Goal: Task Accomplishment & Management: Manage account settings

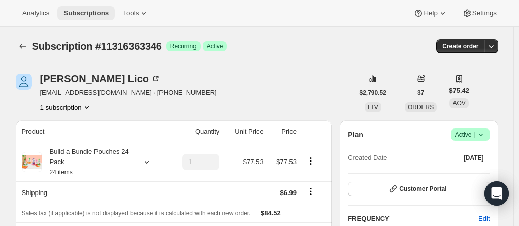
click at [81, 7] on button "Subscriptions" at bounding box center [85, 13] width 57 height 14
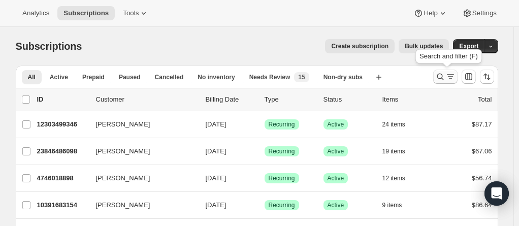
click at [443, 76] on icon "Search and filter results" at bounding box center [440, 77] width 10 height 10
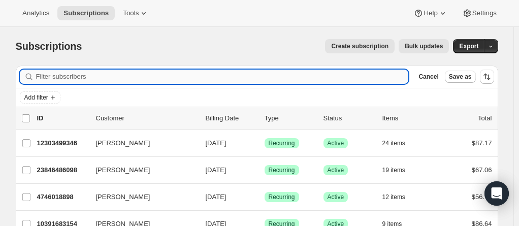
click at [184, 72] on input "Filter subscribers" at bounding box center [222, 77] width 372 height 14
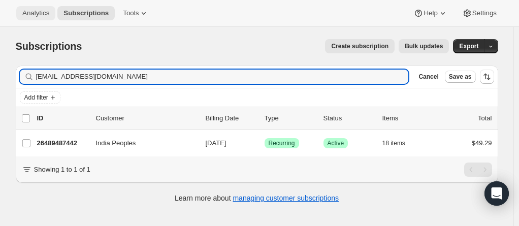
type input "[EMAIL_ADDRESS][DOMAIN_NAME]"
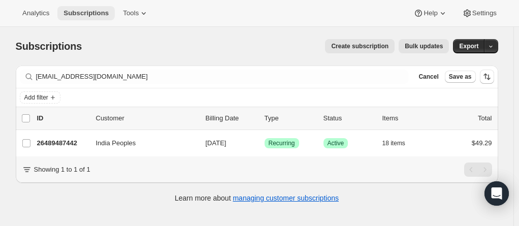
click at [79, 14] on span "Subscriptions" at bounding box center [85, 13] width 45 height 8
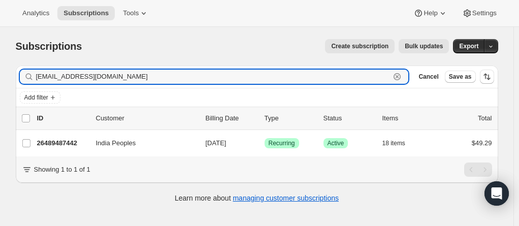
drag, startPoint x: 106, startPoint y: 76, endPoint x: 7, endPoint y: 67, distance: 99.3
click at [7, 67] on div "Subscriptions. This page is ready Subscriptions Create subscription Bulk update…" at bounding box center [257, 120] width 506 height 186
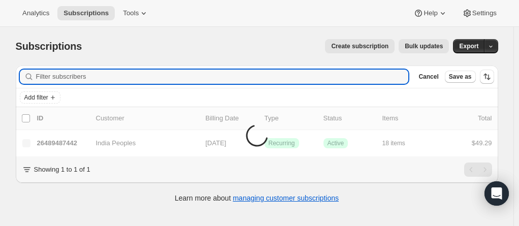
paste input "[EMAIL_ADDRESS][DOMAIN_NAME]"
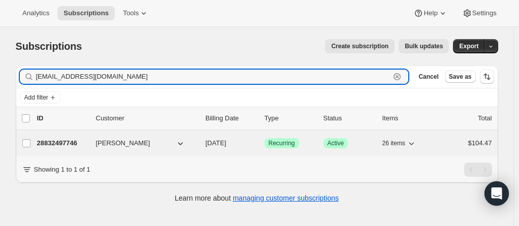
type input "[EMAIL_ADDRESS][DOMAIN_NAME]"
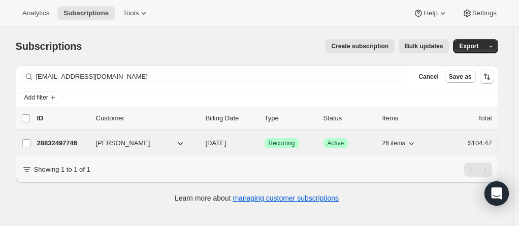
click at [62, 140] on p "28832497746" at bounding box center [62, 143] width 51 height 10
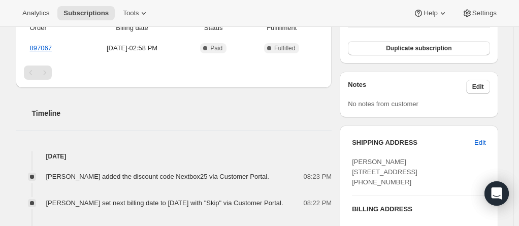
scroll to position [203, 0]
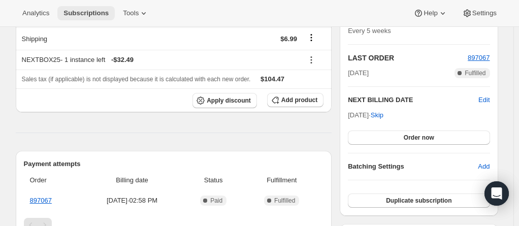
click at [82, 16] on span "Subscriptions" at bounding box center [85, 13] width 45 height 8
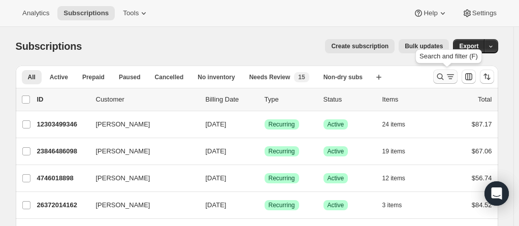
click at [448, 72] on icon "Search and filter results" at bounding box center [450, 77] width 10 height 10
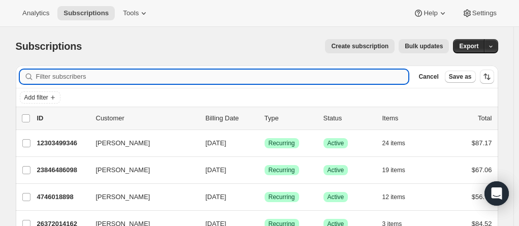
click at [87, 74] on input "Filter subscribers" at bounding box center [222, 77] width 372 height 14
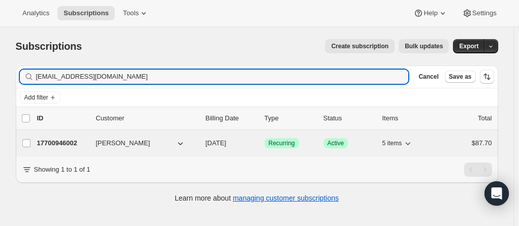
type input "[EMAIL_ADDRESS][DOMAIN_NAME]"
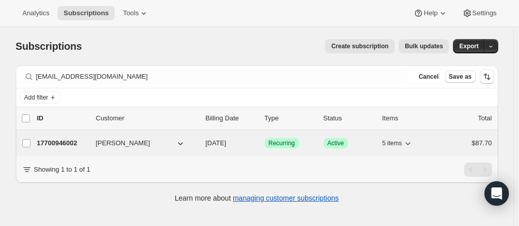
click at [62, 142] on p "17700946002" at bounding box center [62, 143] width 51 height 10
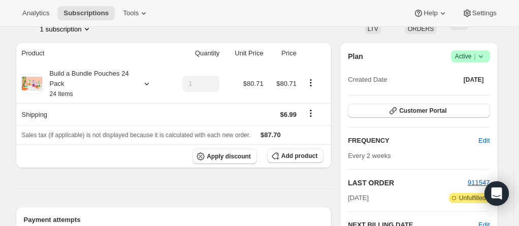
scroll to position [101, 0]
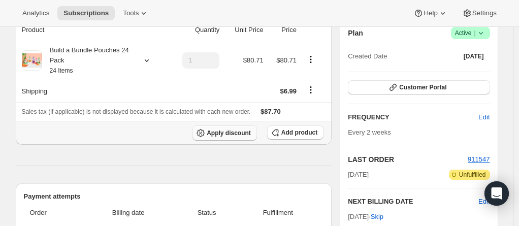
click at [221, 138] on button "Apply discount" at bounding box center [224, 132] width 64 height 15
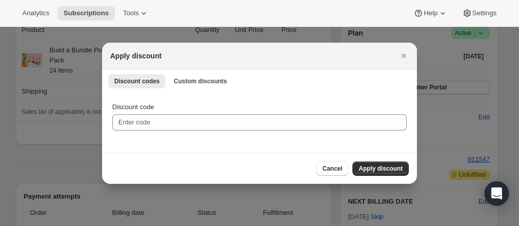
click at [65, 156] on div at bounding box center [259, 113] width 519 height 226
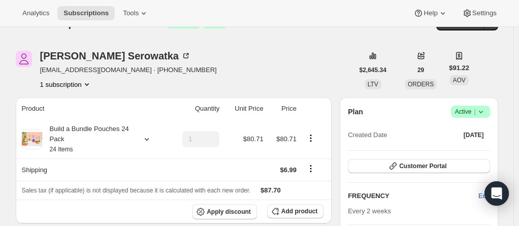
scroll to position [0, 0]
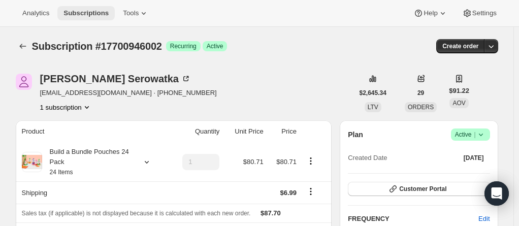
click at [78, 14] on span "Subscriptions" at bounding box center [85, 13] width 45 height 8
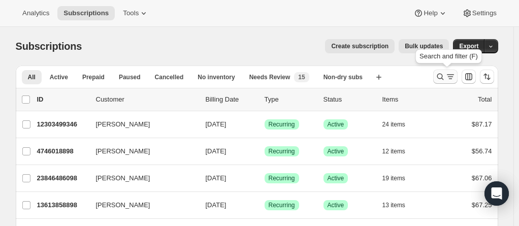
click at [449, 78] on icon "Search and filter results" at bounding box center [450, 77] width 10 height 10
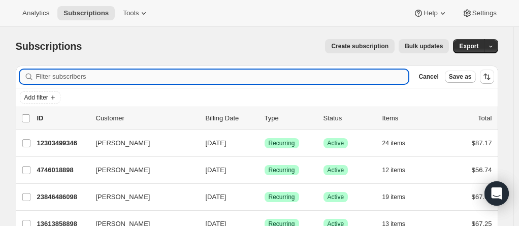
click at [248, 75] on input "Filter subscribers" at bounding box center [222, 77] width 372 height 14
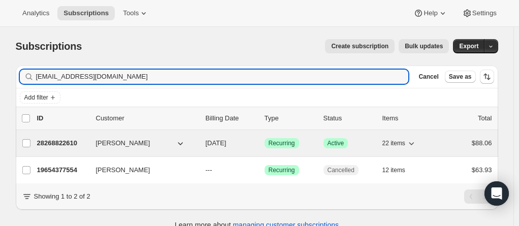
type input "[EMAIL_ADDRESS][DOMAIN_NAME]"
click at [53, 145] on p "28268822610" at bounding box center [62, 143] width 51 height 10
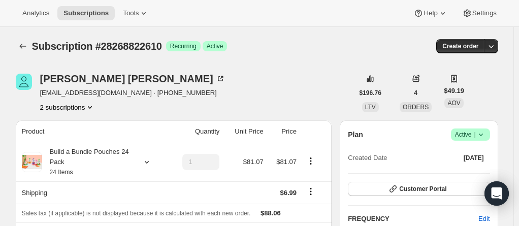
click at [480, 136] on icon at bounding box center [480, 134] width 10 height 10
click at [472, 152] on span "Pause subscription" at bounding box center [472, 154] width 56 height 8
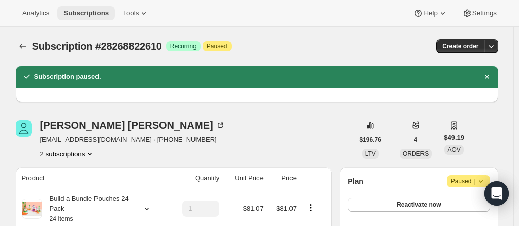
click at [91, 15] on span "Subscriptions" at bounding box center [85, 13] width 45 height 8
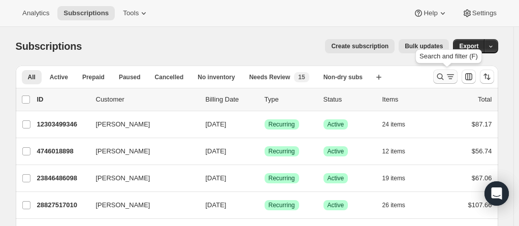
click at [449, 75] on icon "Search and filter results" at bounding box center [450, 77] width 10 height 10
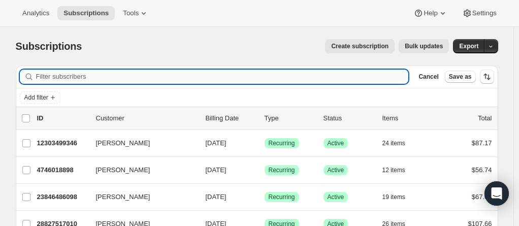
click at [166, 72] on input "Filter subscribers" at bounding box center [222, 77] width 372 height 14
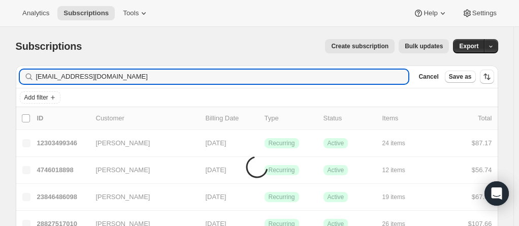
type input "[EMAIL_ADDRESS][DOMAIN_NAME]"
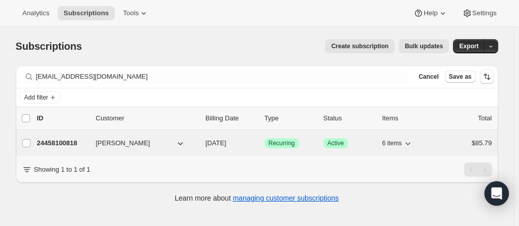
click at [59, 141] on p "24458100818" at bounding box center [62, 143] width 51 height 10
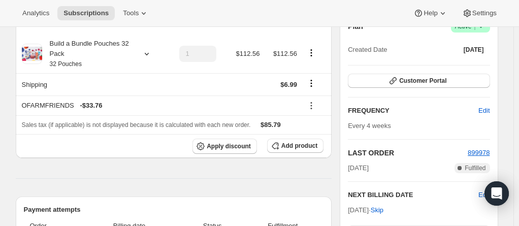
scroll to position [101, 0]
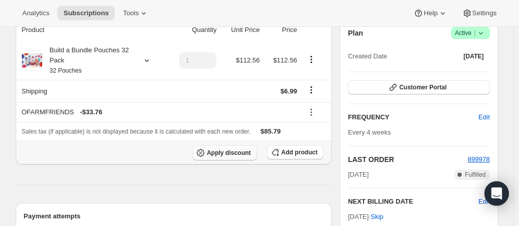
click at [237, 154] on span "Apply discount" at bounding box center [229, 153] width 44 height 8
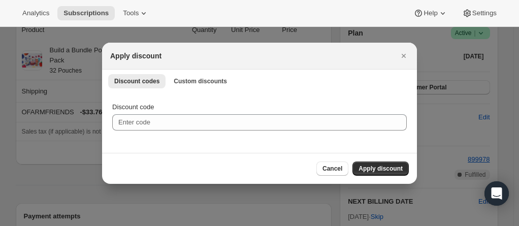
scroll to position [0, 0]
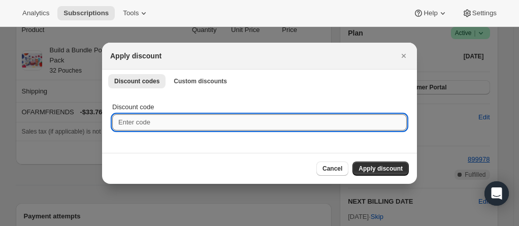
click at [173, 120] on input "Discount code" at bounding box center [259, 122] width 294 height 16
type input "NEXTBOX25"
click at [376, 168] on span "Apply discount" at bounding box center [380, 168] width 44 height 8
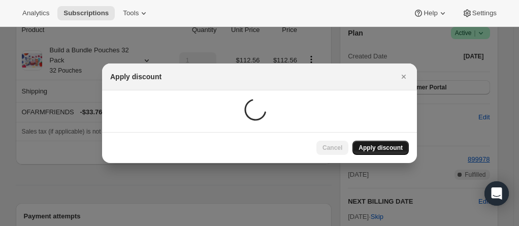
scroll to position [101, 0]
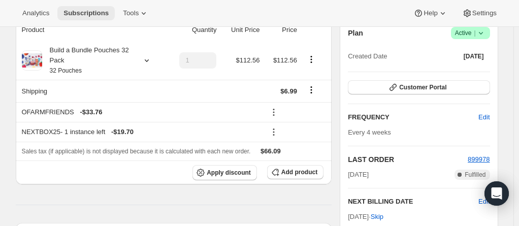
click at [81, 8] on button "Subscriptions" at bounding box center [85, 13] width 57 height 14
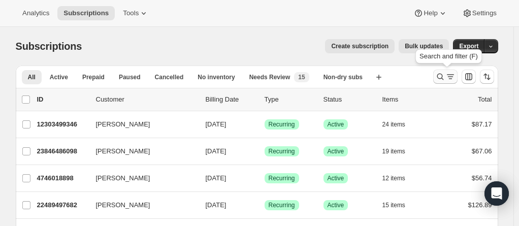
click at [443, 70] on button "Search and filter results" at bounding box center [445, 77] width 24 height 14
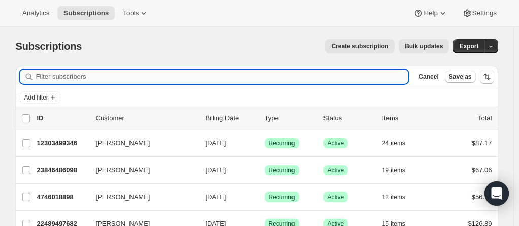
click at [160, 77] on input "Filter subscribers" at bounding box center [222, 77] width 372 height 14
type input "v"
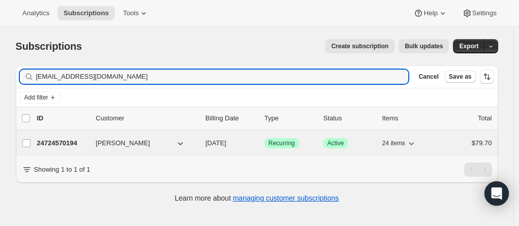
type input "[EMAIL_ADDRESS][DOMAIN_NAME]"
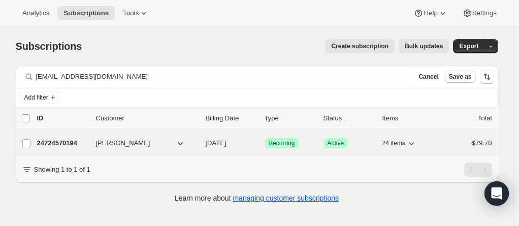
click at [55, 140] on p "24724570194" at bounding box center [62, 143] width 51 height 10
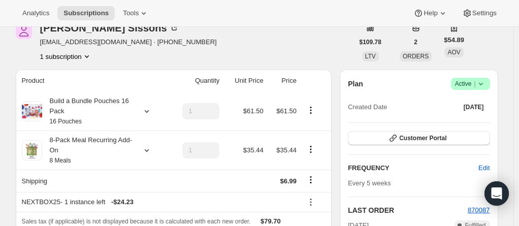
scroll to position [101, 0]
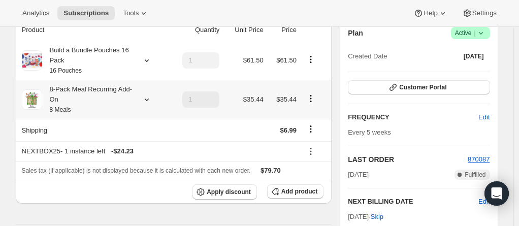
click at [315, 99] on icon "Product actions" at bounding box center [310, 98] width 10 height 10
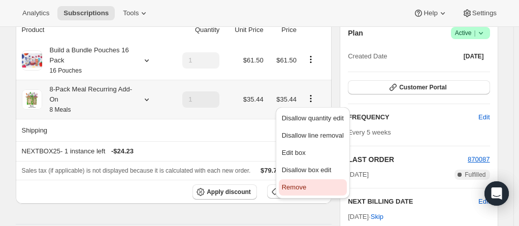
click at [291, 186] on span "Remove" at bounding box center [294, 187] width 24 height 8
type input "0"
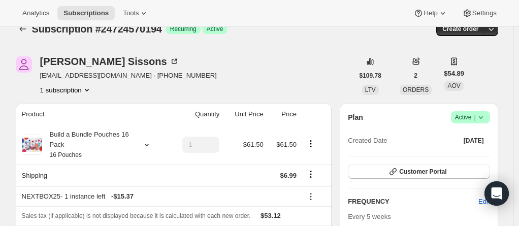
scroll to position [0, 0]
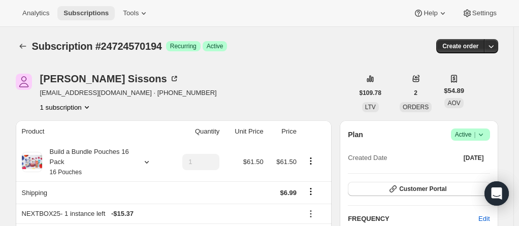
click at [81, 10] on span "Subscriptions" at bounding box center [85, 13] width 45 height 8
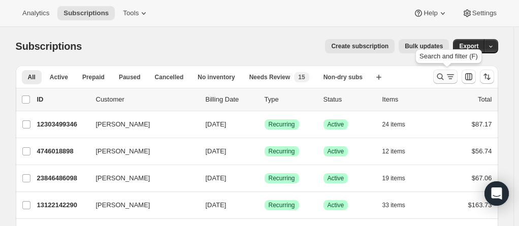
click at [449, 77] on icon "Search and filter results" at bounding box center [450, 77] width 10 height 10
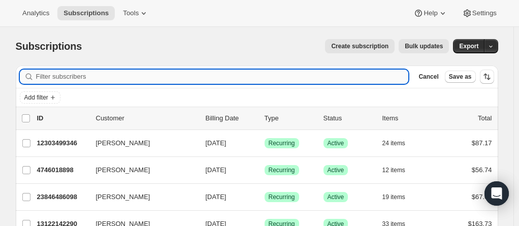
click at [118, 76] on input "Filter subscribers" at bounding box center [222, 77] width 372 height 14
click at [110, 75] on input "Filter subscribers" at bounding box center [222, 77] width 372 height 14
drag, startPoint x: 110, startPoint y: 75, endPoint x: 62, endPoint y: 72, distance: 47.8
click at [62, 72] on input "Filter subscribers" at bounding box center [222, 77] width 372 height 14
click at [58, 80] on input "Filter subscribers" at bounding box center [222, 77] width 372 height 14
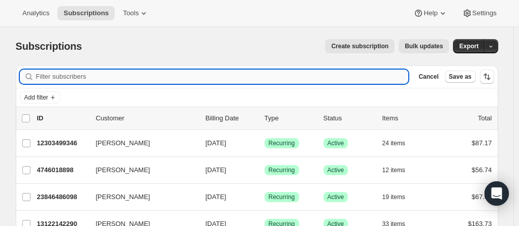
click at [72, 80] on input "Filter subscribers" at bounding box center [222, 77] width 372 height 14
paste input "[PERSON_NAME]"
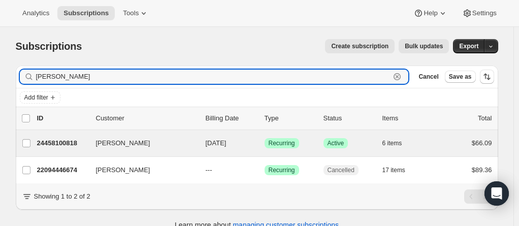
type input "[PERSON_NAME]"
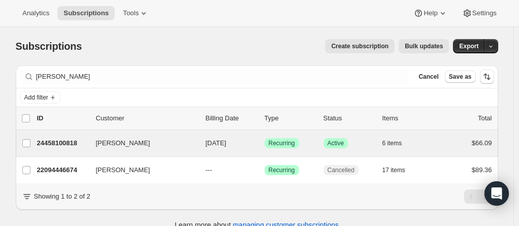
click at [45, 133] on div "[PERSON_NAME] 24458100818 [PERSON_NAME] [DATE] Success Recurring Success Active…" at bounding box center [257, 143] width 482 height 26
click at [53, 144] on p "24458100818" at bounding box center [62, 143] width 51 height 10
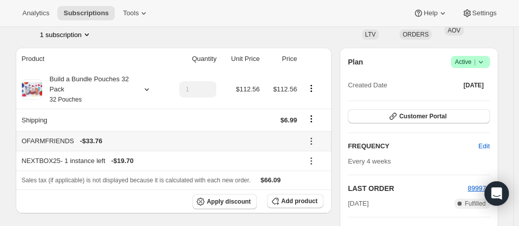
scroll to position [93, 0]
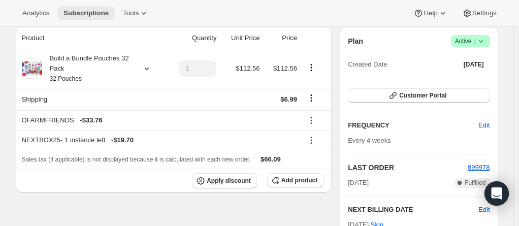
click at [88, 8] on button "Subscriptions" at bounding box center [85, 13] width 57 height 14
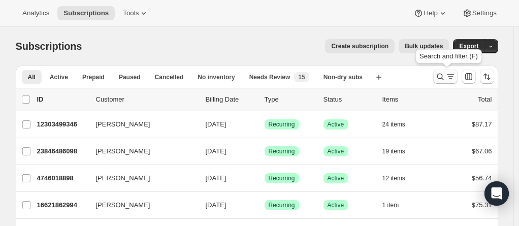
click at [447, 73] on icon "Search and filter results" at bounding box center [450, 77] width 10 height 10
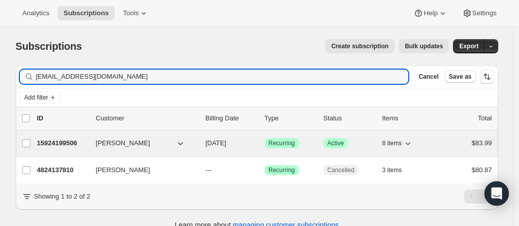
type input "[EMAIL_ADDRESS][DOMAIN_NAME]"
click at [55, 141] on p "15924199506" at bounding box center [62, 143] width 51 height 10
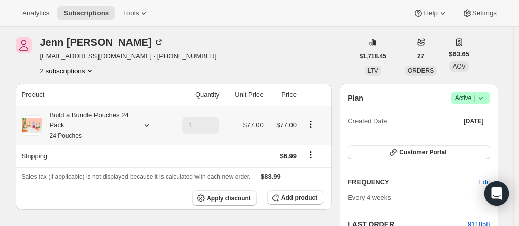
scroll to position [101, 0]
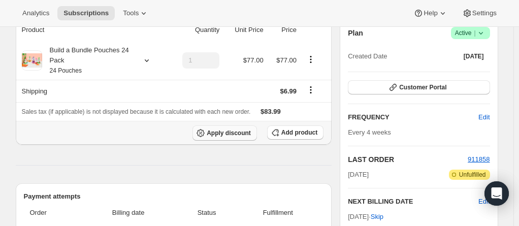
click at [229, 133] on span "Apply discount" at bounding box center [229, 133] width 44 height 8
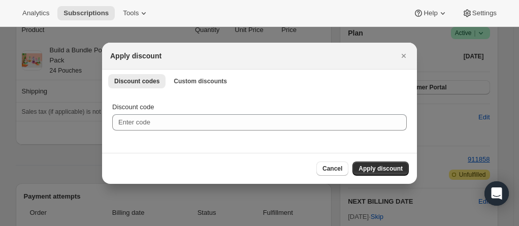
scroll to position [0, 0]
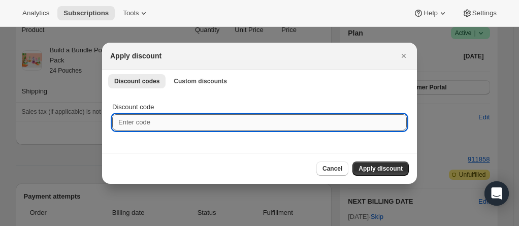
click at [159, 125] on input "Discount code" at bounding box center [259, 122] width 294 height 16
type input "NEXTBOX25"
click at [371, 166] on span "Apply discount" at bounding box center [380, 168] width 44 height 8
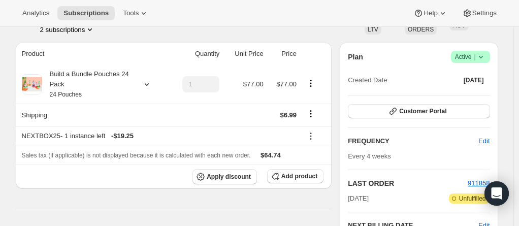
scroll to position [51, 0]
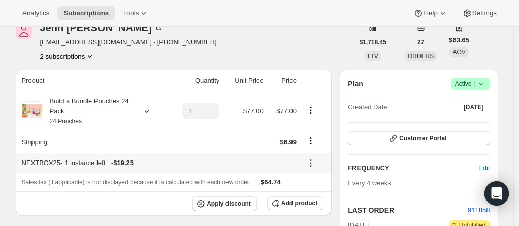
click at [312, 162] on icon at bounding box center [310, 163] width 10 height 10
click at [319, 198] on span "Remove" at bounding box center [317, 199] width 24 height 8
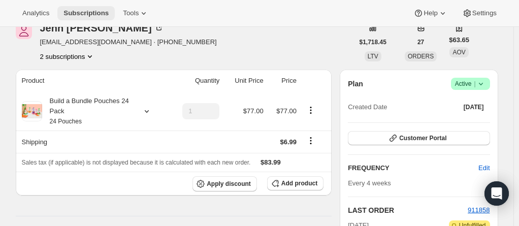
click at [86, 12] on span "Subscriptions" at bounding box center [85, 13] width 45 height 8
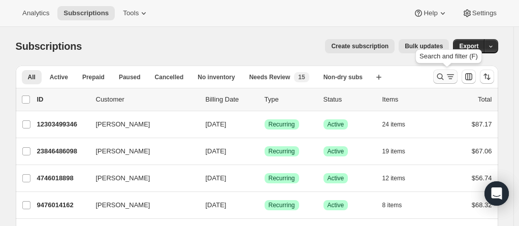
click at [445, 78] on icon "Search and filter results" at bounding box center [440, 77] width 10 height 10
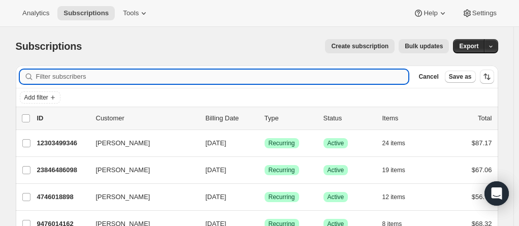
click at [72, 77] on input "Filter subscribers" at bounding box center [222, 77] width 372 height 14
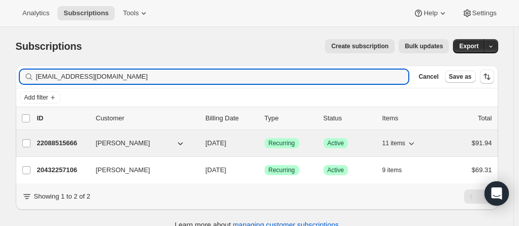
type input "[EMAIL_ADDRESS][DOMAIN_NAME]"
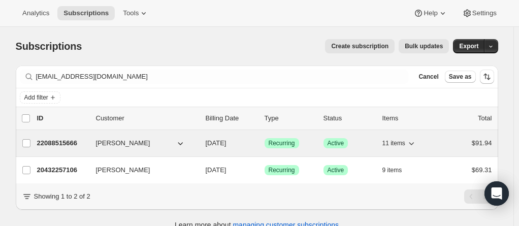
click at [68, 142] on p "22088515666" at bounding box center [62, 143] width 51 height 10
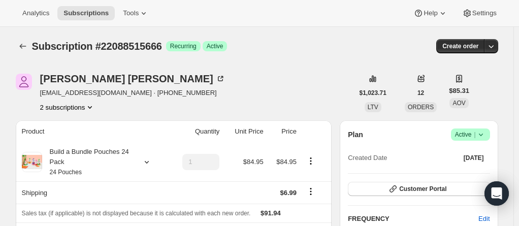
click at [77, 104] on button "2 subscriptions" at bounding box center [67, 107] width 55 height 10
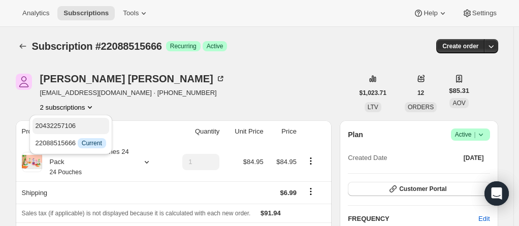
click at [69, 123] on span "20432257106" at bounding box center [56, 126] width 41 height 8
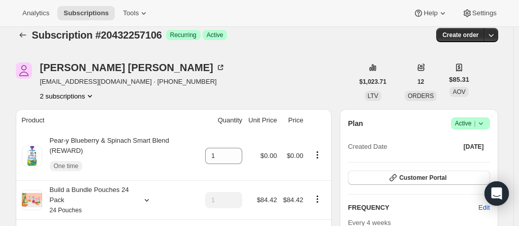
scroll to position [8, 0]
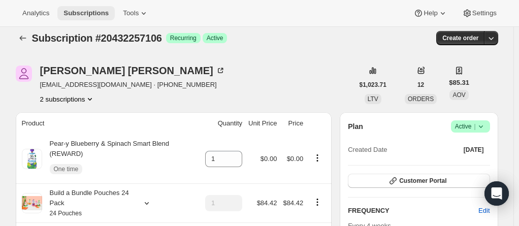
click at [79, 13] on span "Subscriptions" at bounding box center [85, 13] width 45 height 8
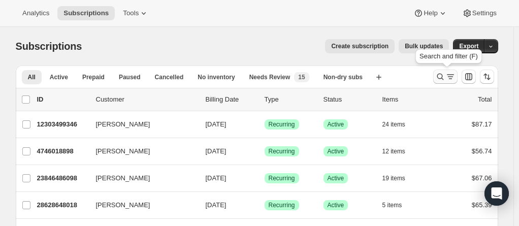
click at [444, 75] on icon "Search and filter results" at bounding box center [440, 77] width 10 height 10
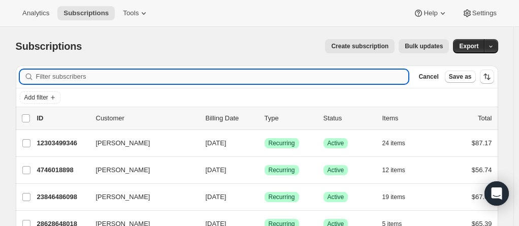
click at [70, 74] on input "Filter subscribers" at bounding box center [222, 77] width 372 height 14
type input "[EMAIL_ADDRESS][DOMAIN_NAME]"
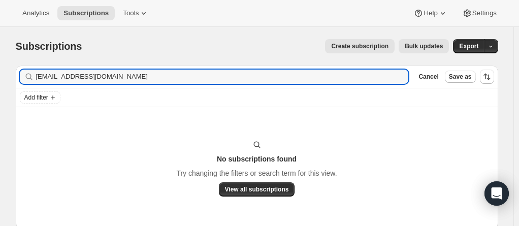
drag, startPoint x: 111, startPoint y: 79, endPoint x: 9, endPoint y: 77, distance: 101.5
click at [9, 77] on div "Subscriptions. This page is ready Subscriptions Create subscription Bulk update…" at bounding box center [257, 143] width 506 height 232
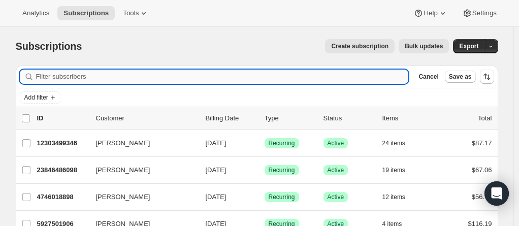
click at [74, 80] on input "Filter subscribers" at bounding box center [222, 77] width 372 height 14
paste input "[PERSON_NAME]"
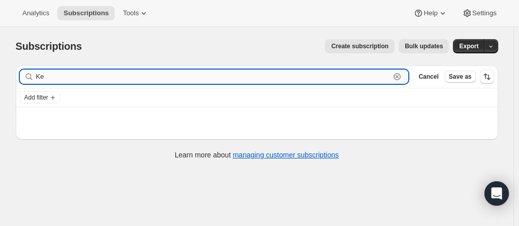
type input "K"
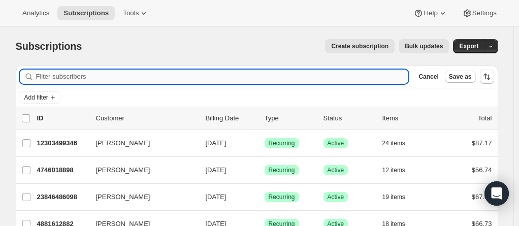
click at [64, 80] on input "Filter subscribers" at bounding box center [222, 77] width 372 height 14
paste input "[EMAIL_ADDRESS][DOMAIN_NAME]"
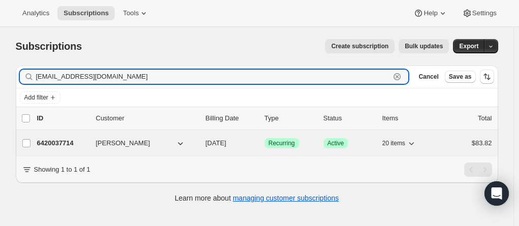
type input "[EMAIL_ADDRESS][DOMAIN_NAME]"
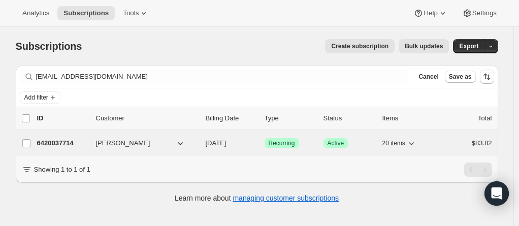
click at [59, 143] on p "6420037714" at bounding box center [62, 143] width 51 height 10
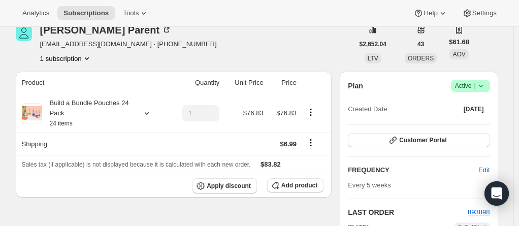
scroll to position [47, 0]
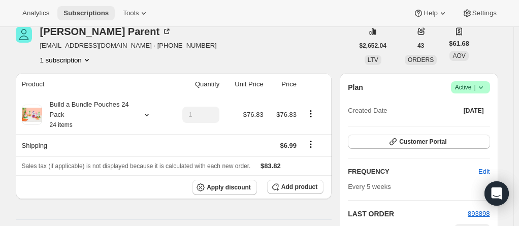
click at [81, 16] on span "Subscriptions" at bounding box center [85, 13] width 45 height 8
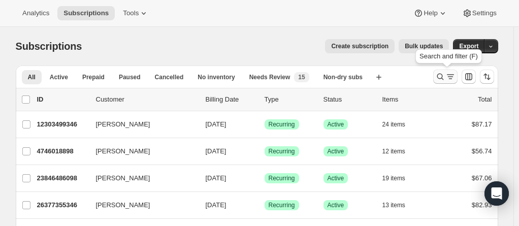
click at [441, 76] on icon "Search and filter results" at bounding box center [440, 77] width 10 height 10
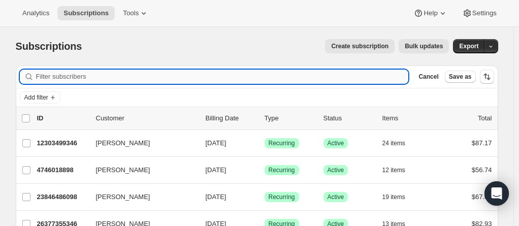
click at [45, 77] on input "Filter subscribers" at bounding box center [222, 77] width 372 height 14
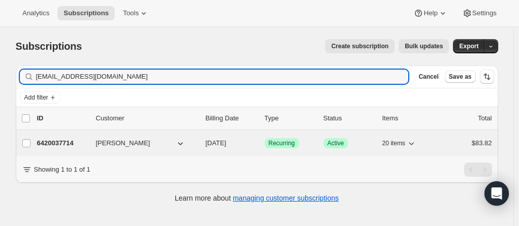
type input "[EMAIL_ADDRESS][DOMAIN_NAME]"
click at [55, 147] on p "6420037714" at bounding box center [62, 143] width 51 height 10
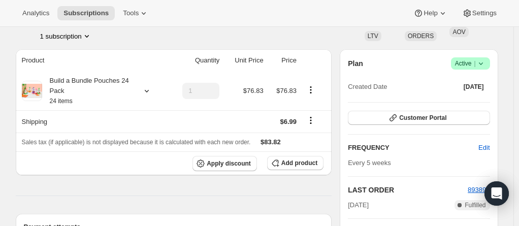
scroll to position [51, 0]
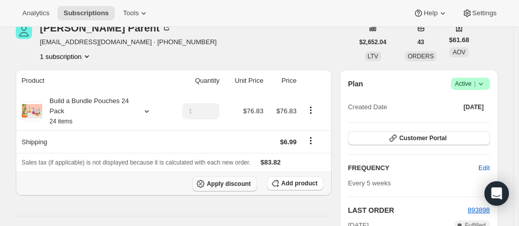
click at [220, 183] on span "Apply discount" at bounding box center [229, 184] width 44 height 8
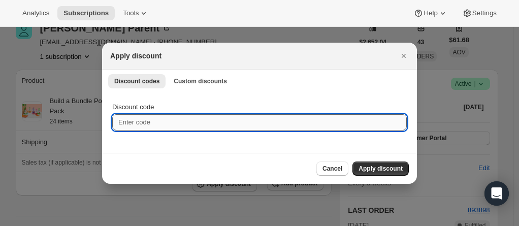
click at [161, 121] on input "Discount code" at bounding box center [259, 122] width 294 height 16
type input "N"
click at [401, 51] on icon "Close" at bounding box center [403, 56] width 10 height 10
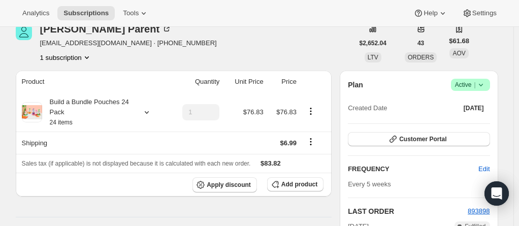
scroll to position [51, 0]
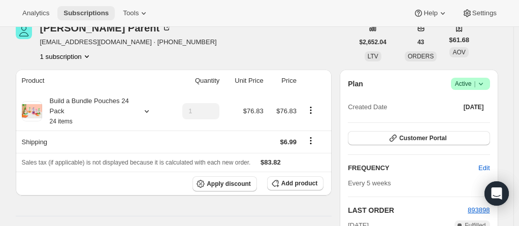
click at [80, 12] on span "Subscriptions" at bounding box center [85, 13] width 45 height 8
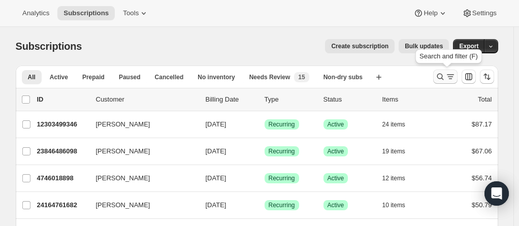
click at [445, 72] on icon "Search and filter results" at bounding box center [440, 77] width 10 height 10
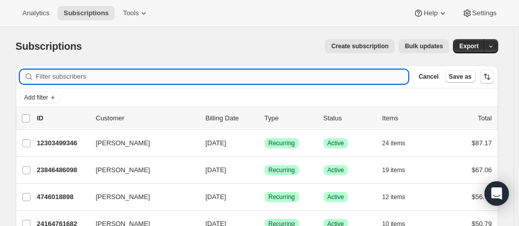
click at [152, 76] on input "Filter subscribers" at bounding box center [222, 77] width 372 height 14
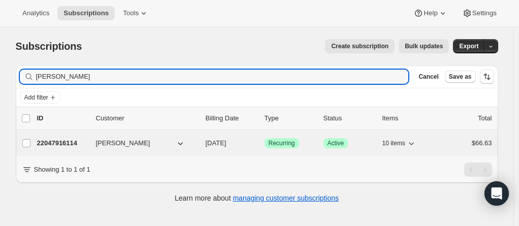
type input "[PERSON_NAME]"
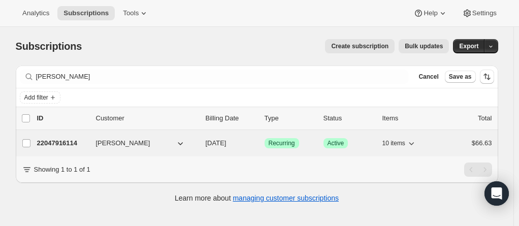
click at [57, 142] on p "22047916114" at bounding box center [62, 143] width 51 height 10
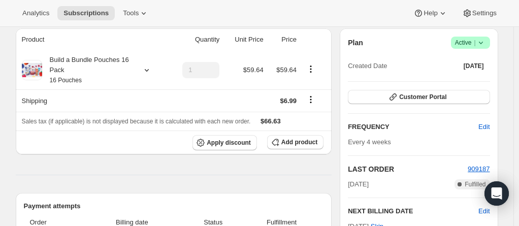
scroll to position [101, 0]
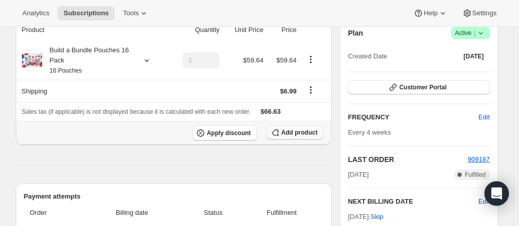
click at [295, 133] on span "Add product" at bounding box center [299, 132] width 36 height 8
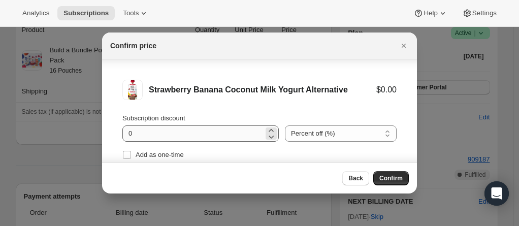
scroll to position [26, 0]
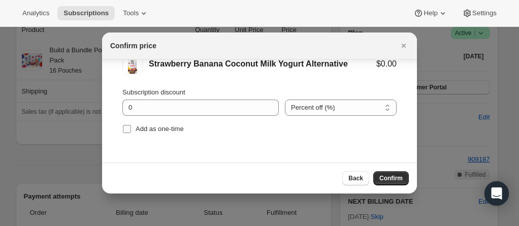
click at [127, 128] on input "Add as one-time" at bounding box center [127, 129] width 8 height 8
checkbox input "true"
click at [389, 180] on span "Confirm" at bounding box center [390, 178] width 23 height 8
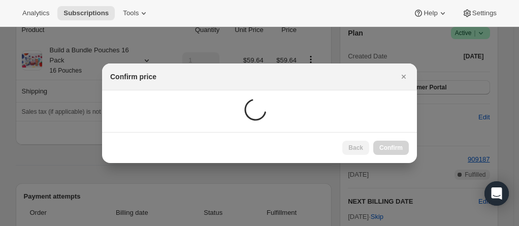
scroll to position [101, 0]
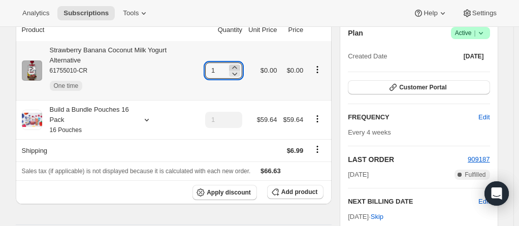
click at [239, 62] on icon at bounding box center [234, 67] width 10 height 10
type input "2"
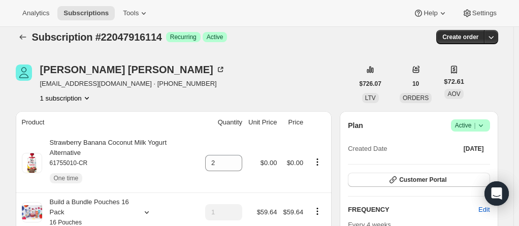
scroll to position [0, 0]
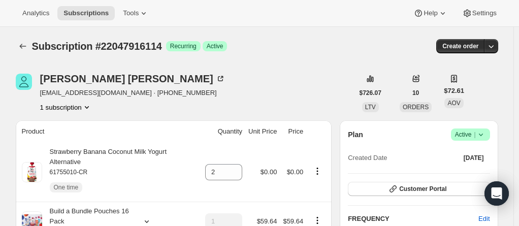
drag, startPoint x: 85, startPoint y: 9, endPoint x: 77, endPoint y: 2, distance: 11.2
click at [85, 9] on span "Subscriptions" at bounding box center [85, 13] width 45 height 8
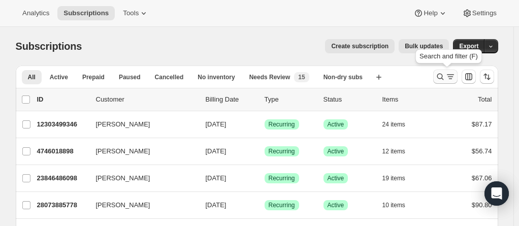
click at [442, 76] on icon "Search and filter results" at bounding box center [440, 77] width 10 height 10
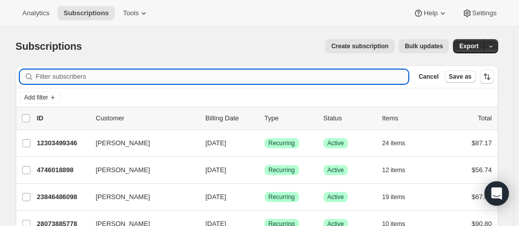
click at [153, 74] on input "Filter subscribers" at bounding box center [222, 77] width 372 height 14
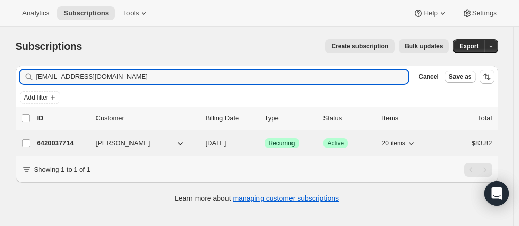
type input "[EMAIL_ADDRESS][DOMAIN_NAME]"
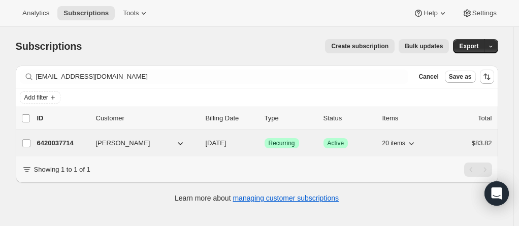
click at [66, 138] on p "6420037714" at bounding box center [62, 143] width 51 height 10
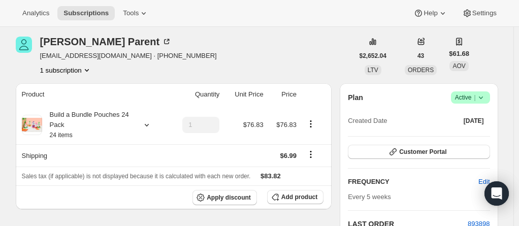
scroll to position [101, 0]
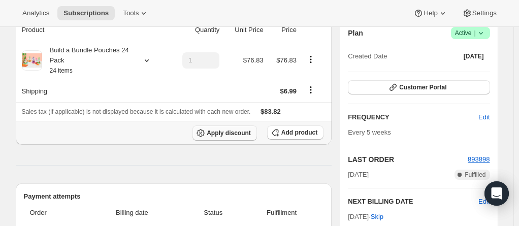
click at [228, 130] on span "Apply discount" at bounding box center [229, 133] width 44 height 8
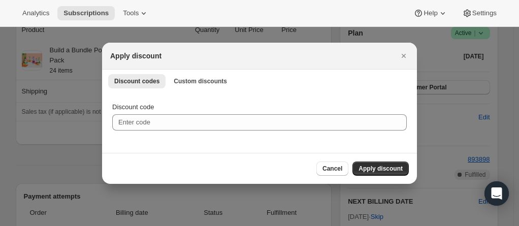
scroll to position [0, 0]
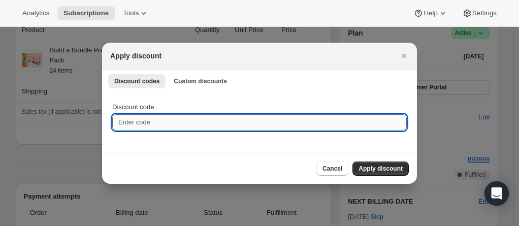
click at [168, 127] on input "Discount code" at bounding box center [259, 122] width 294 height 16
type input "NEXTBOX25"
click at [387, 165] on span "Apply discount" at bounding box center [380, 168] width 44 height 8
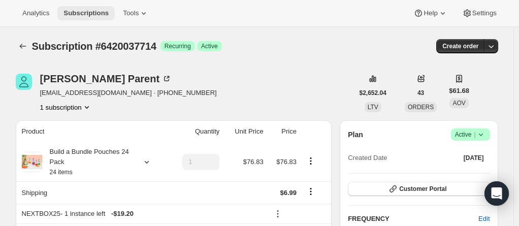
click at [76, 11] on span "Subscriptions" at bounding box center [85, 13] width 45 height 8
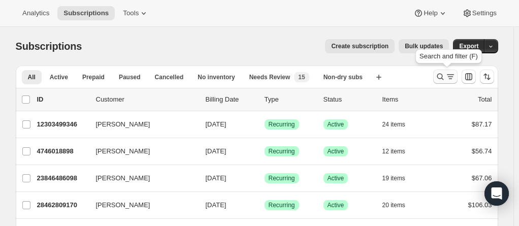
click at [442, 75] on icon "Search and filter results" at bounding box center [440, 77] width 10 height 10
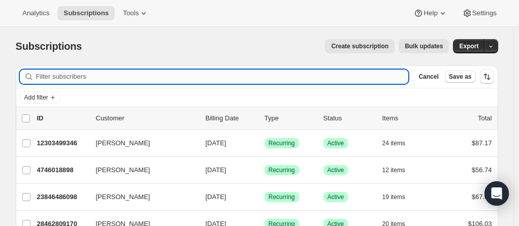
click at [201, 74] on input "Filter subscribers" at bounding box center [222, 77] width 372 height 14
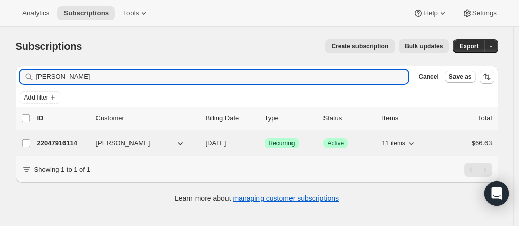
type input "[PERSON_NAME]"
click at [64, 142] on p "22047916114" at bounding box center [62, 143] width 51 height 10
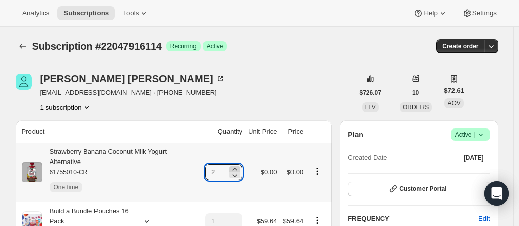
click at [239, 164] on icon at bounding box center [234, 169] width 10 height 10
type input "3"
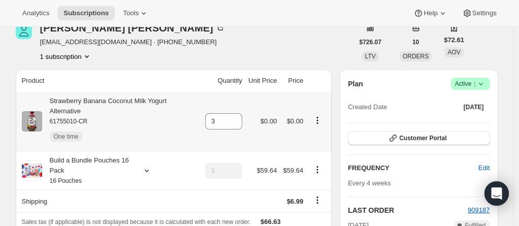
scroll to position [101, 0]
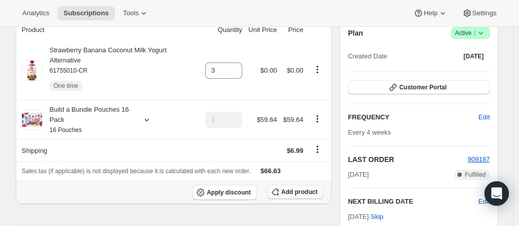
click at [293, 188] on span "Add product" at bounding box center [299, 192] width 36 height 8
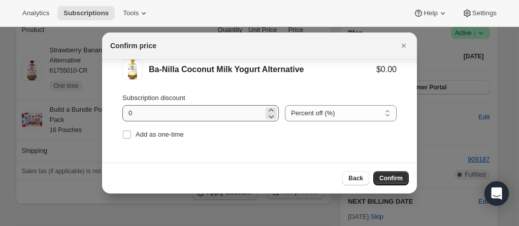
scroll to position [26, 0]
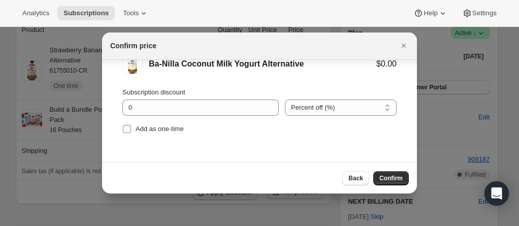
click at [123, 124] on span ":r84e:" at bounding box center [126, 128] width 9 height 9
click at [123, 125] on input "Add as one-time" at bounding box center [127, 129] width 8 height 8
checkbox input "true"
click at [389, 175] on span "Confirm" at bounding box center [390, 178] width 23 height 8
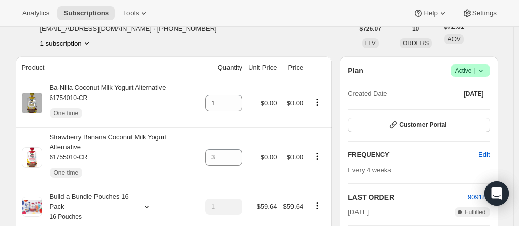
scroll to position [51, 0]
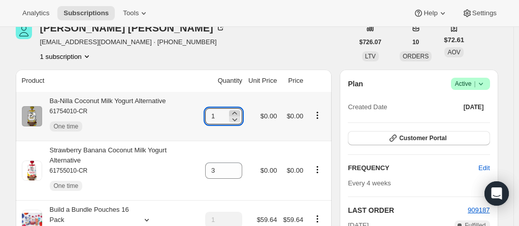
click at [239, 112] on icon at bounding box center [234, 113] width 10 height 10
type input "2"
click at [145, 101] on div "Ba-Nilla Coconut Milk Yogurt Alternative 61754010-CR One time" at bounding box center [104, 116] width 124 height 41
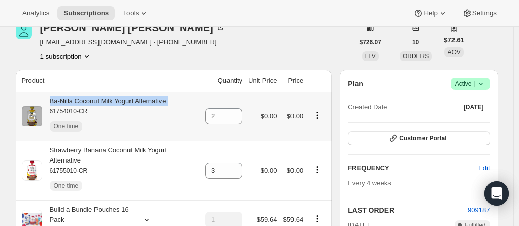
click at [145, 101] on div "Ba-Nilla Coconut Milk Yogurt Alternative 61754010-CR One time" at bounding box center [104, 116] width 124 height 41
copy div "Ba-Nilla Coconut Milk Yogurt Alternative"
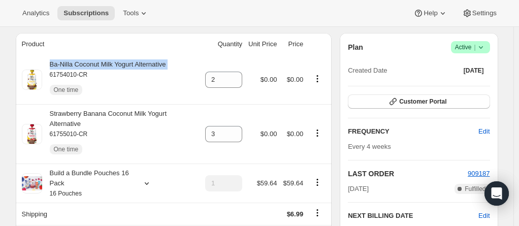
scroll to position [101, 0]
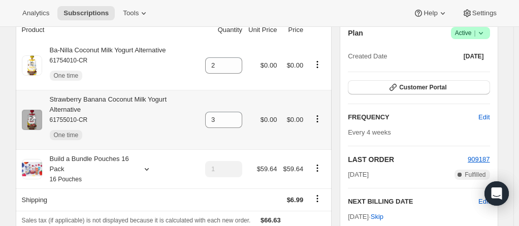
click at [134, 98] on div "Strawberry Banana Coconut Milk Yogurt Alternative 61755010-CR One time" at bounding box center [120, 119] width 157 height 51
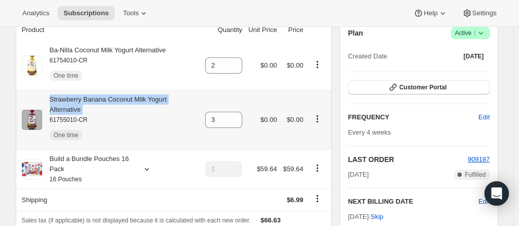
click at [134, 98] on div "Strawberry Banana Coconut Milk Yogurt Alternative 61755010-CR One time" at bounding box center [120, 119] width 157 height 51
copy div "Strawberry Banana Coconut Milk Yogurt Alternative"
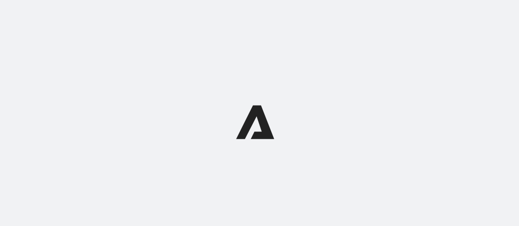
scroll to position [44, 0]
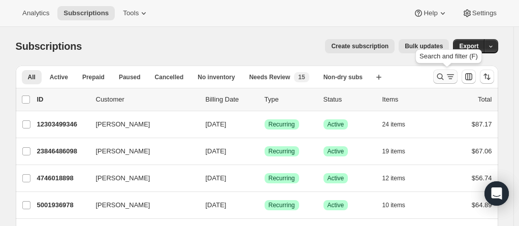
click at [440, 72] on icon "Search and filter results" at bounding box center [440, 77] width 10 height 10
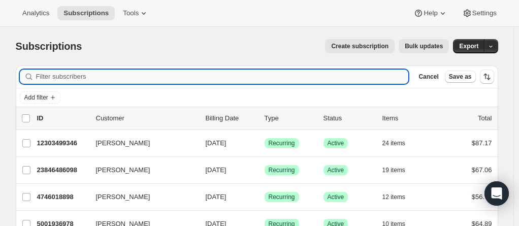
click at [104, 71] on input "Filter subscribers" at bounding box center [222, 77] width 372 height 14
paste input "marissakalke448@gmail.com"
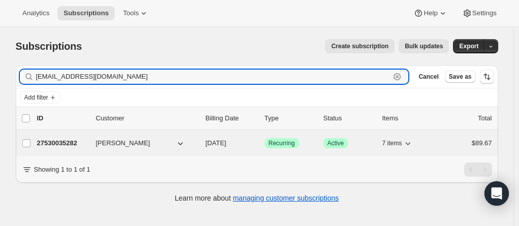
type input "marissakalke448@gmail.com"
click at [46, 142] on p "27530035282" at bounding box center [62, 143] width 51 height 10
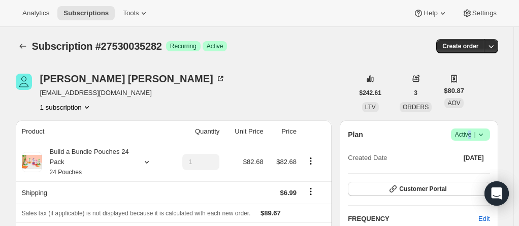
click at [472, 128] on span "Success Active |" at bounding box center [470, 134] width 39 height 12
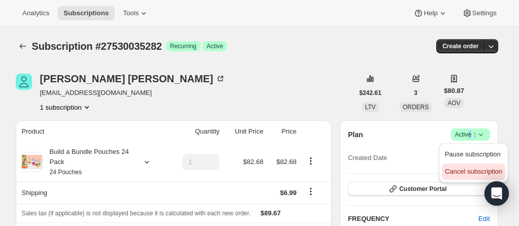
click at [463, 179] on button "Cancel subscription" at bounding box center [472, 171] width 63 height 16
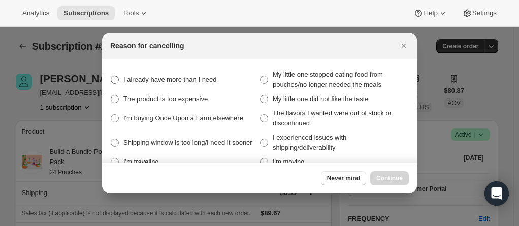
click at [117, 81] on span ":rbv:" at bounding box center [115, 80] width 8 height 8
click at [111, 76] on need "I already have more than I need" at bounding box center [111, 76] width 1 height 1
radio need "true"
drag, startPoint x: 390, startPoint y: 177, endPoint x: 384, endPoint y: 177, distance: 6.1
click at [389, 177] on span "Continue" at bounding box center [389, 178] width 26 height 8
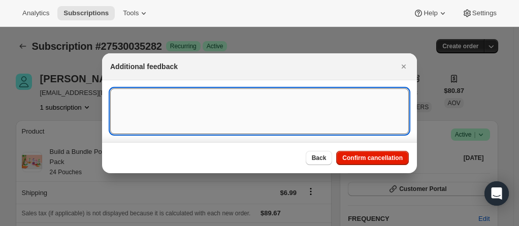
click at [141, 106] on textarea ":rbv:" at bounding box center [259, 111] width 298 height 46
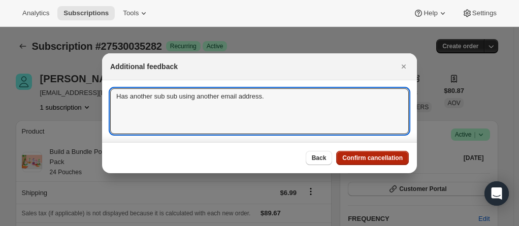
type textarea "Has another sub sub using another email address."
drag, startPoint x: 362, startPoint y: 156, endPoint x: 346, endPoint y: 140, distance: 22.6
click at [361, 155] on span "Confirm cancellation" at bounding box center [372, 158] width 60 height 8
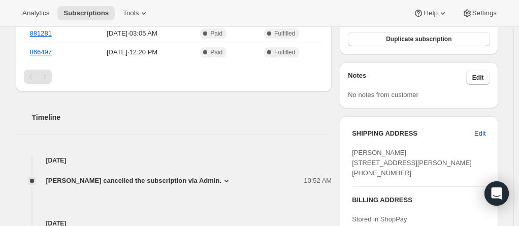
scroll to position [406, 0]
